Goal: Task Accomplishment & Management: Manage account settings

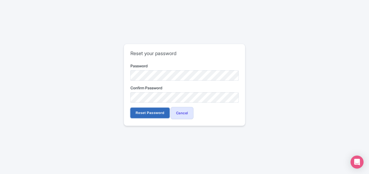
click at [149, 111] on input "Reset Password" at bounding box center [149, 113] width 39 height 10
click at [144, 113] on input "Reset Password" at bounding box center [149, 113] width 39 height 10
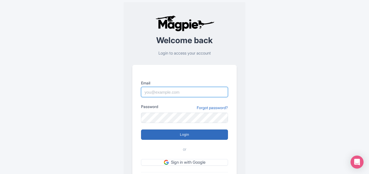
type input "partners@igohellas.com"
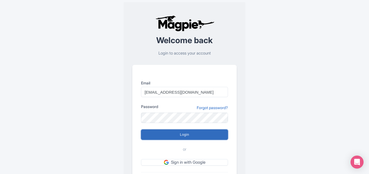
click at [195, 134] on input "Login" at bounding box center [184, 134] width 87 height 10
type input "Logging in..."
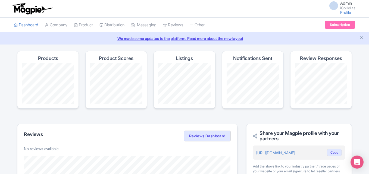
click at [363, 40] on link "We made some updates to the platform. Read more about the new layout" at bounding box center [184, 39] width 362 height 6
click at [59, 23] on link "Company" at bounding box center [56, 25] width 23 height 15
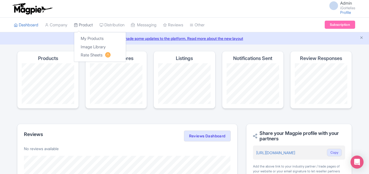
click at [87, 22] on link "Product" at bounding box center [83, 25] width 19 height 15
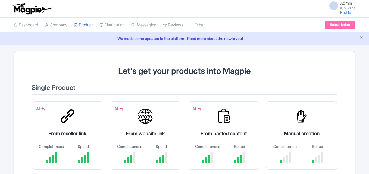
click at [0, 0] on link "My Products" at bounding box center [0, 0] width 0 height 0
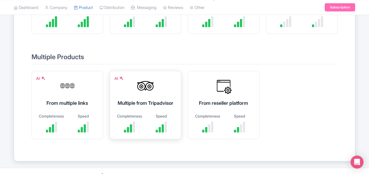
scroll to position [81, 0]
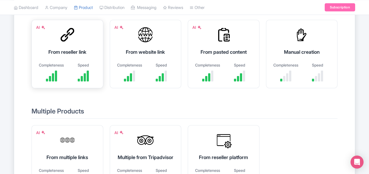
click at [51, 48] on div "AI From reseller link Completeness Speed" at bounding box center [67, 54] width 72 height 68
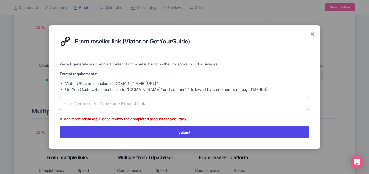
click at [121, 105] on input "text" at bounding box center [184, 104] width 249 height 14
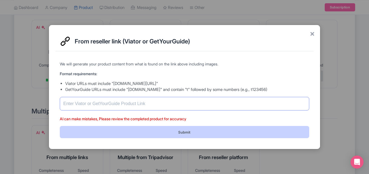
paste input "[URL][DOMAIN_NAME]"
type input "[URL][DOMAIN_NAME]"
click at [151, 137] on button "Submit" at bounding box center [184, 132] width 249 height 12
click at [172, 128] on button "Submit" at bounding box center [184, 132] width 249 height 12
click at [201, 130] on button "Submit" at bounding box center [184, 132] width 249 height 12
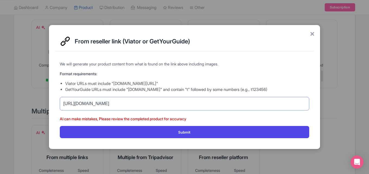
drag, startPoint x: 87, startPoint y: 104, endPoint x: 12, endPoint y: 92, distance: 75.3
click at [15, 94] on div "× From reseller link (Viator or GetYourGuide) We will generate your product con…" at bounding box center [184, 87] width 369 height 174
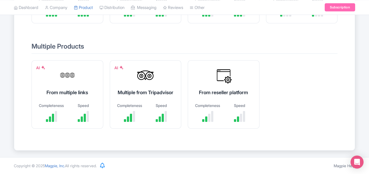
scroll to position [18, 0]
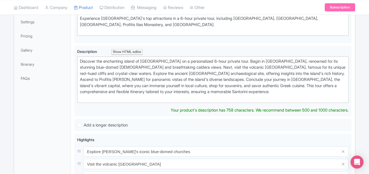
scroll to position [45, 0]
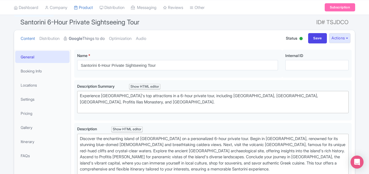
click at [93, 40] on link "Google Things to do" at bounding box center [84, 38] width 41 height 17
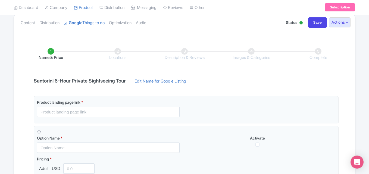
scroll to position [33, 0]
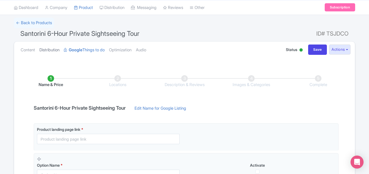
click at [55, 51] on link "Distribution" at bounding box center [49, 50] width 20 height 17
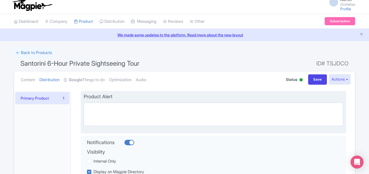
scroll to position [0, 0]
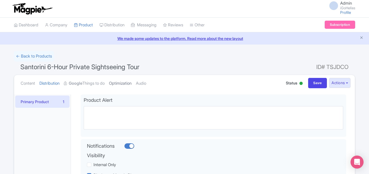
click at [127, 83] on link "Optimization" at bounding box center [120, 83] width 23 height 17
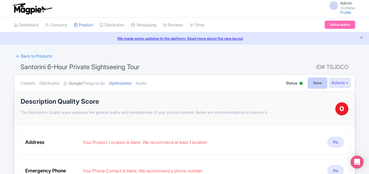
click at [320, 80] on input "Save" at bounding box center [317, 83] width 19 height 10
type input "Saving..."
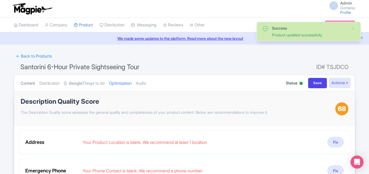
click at [22, 83] on link "Content" at bounding box center [28, 83] width 14 height 17
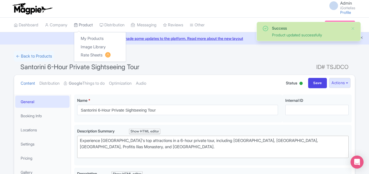
click at [91, 26] on link "Product" at bounding box center [83, 25] width 19 height 15
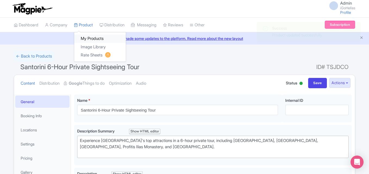
click at [95, 36] on link "My Products" at bounding box center [100, 38] width 52 height 8
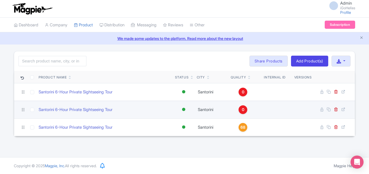
click at [30, 110] on td at bounding box center [32, 110] width 9 height 18
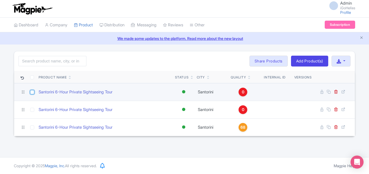
click at [34, 92] on input "checkbox" at bounding box center [32, 92] width 4 height 4
checkbox input "true"
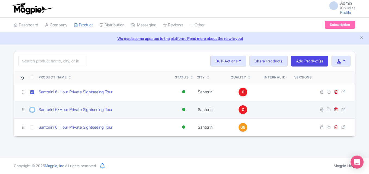
click at [31, 111] on input "checkbox" at bounding box center [32, 110] width 4 height 4
checkbox input "true"
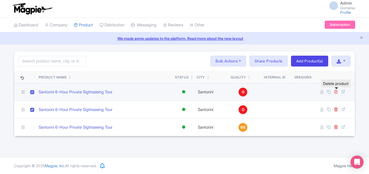
click at [336, 93] on icon at bounding box center [336, 92] width 4 height 4
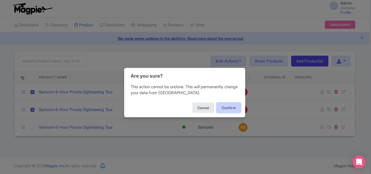
click at [229, 108] on button "Confirm" at bounding box center [228, 108] width 24 height 10
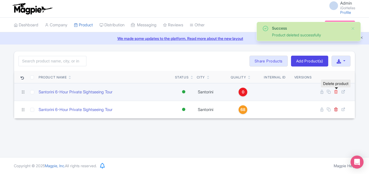
click at [336, 91] on icon at bounding box center [336, 92] width 4 height 4
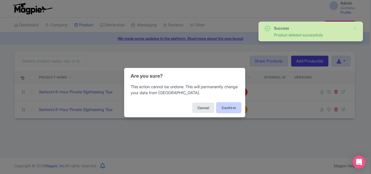
click at [234, 107] on button "Confirm" at bounding box center [228, 108] width 24 height 10
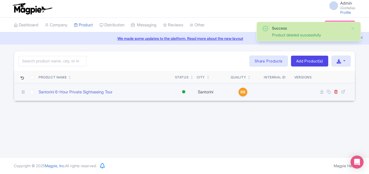
click at [244, 94] on span "68" at bounding box center [242, 92] width 5 height 6
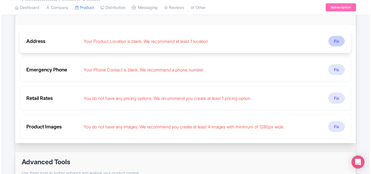
scroll to position [109, 0]
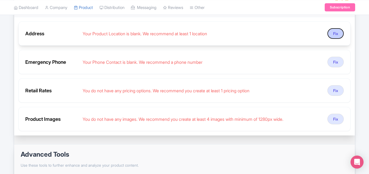
click at [339, 37] on button "Fix" at bounding box center [335, 33] width 16 height 11
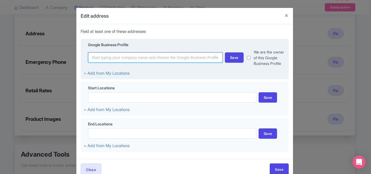
click at [169, 61] on input at bounding box center [155, 57] width 135 height 10
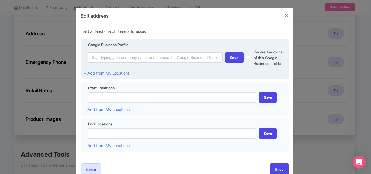
click at [248, 59] on input "checkbox" at bounding box center [249, 57] width 4 height 17
checkbox input "true"
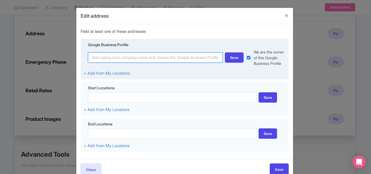
click at [179, 58] on input at bounding box center [155, 57] width 135 height 10
paste input "[URL][DOMAIN_NAME]"
type input "[URL][DOMAIN_NAME]"
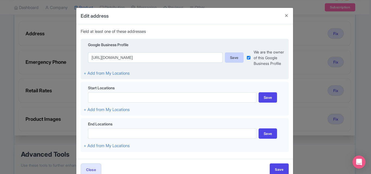
click at [230, 60] on div "Save" at bounding box center [234, 57] width 19 height 10
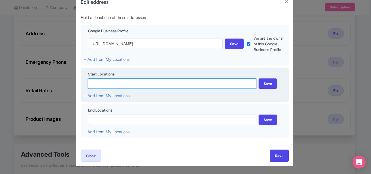
click at [143, 80] on input at bounding box center [172, 83] width 168 height 10
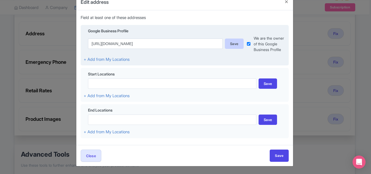
click at [238, 46] on div "Save" at bounding box center [234, 44] width 19 height 10
click at [237, 44] on div "Save" at bounding box center [234, 44] width 19 height 10
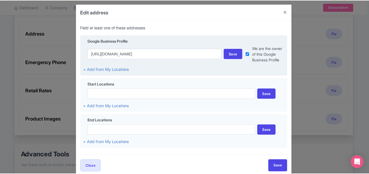
scroll to position [0, 0]
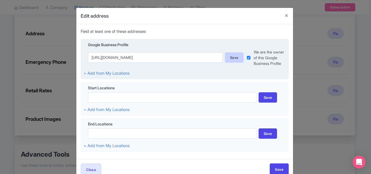
click at [229, 55] on div "Save" at bounding box center [234, 57] width 19 height 10
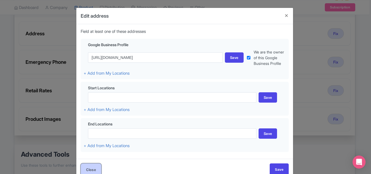
click at [88, 170] on button "Close" at bounding box center [91, 169] width 21 height 12
